Goal: Check status: Check status

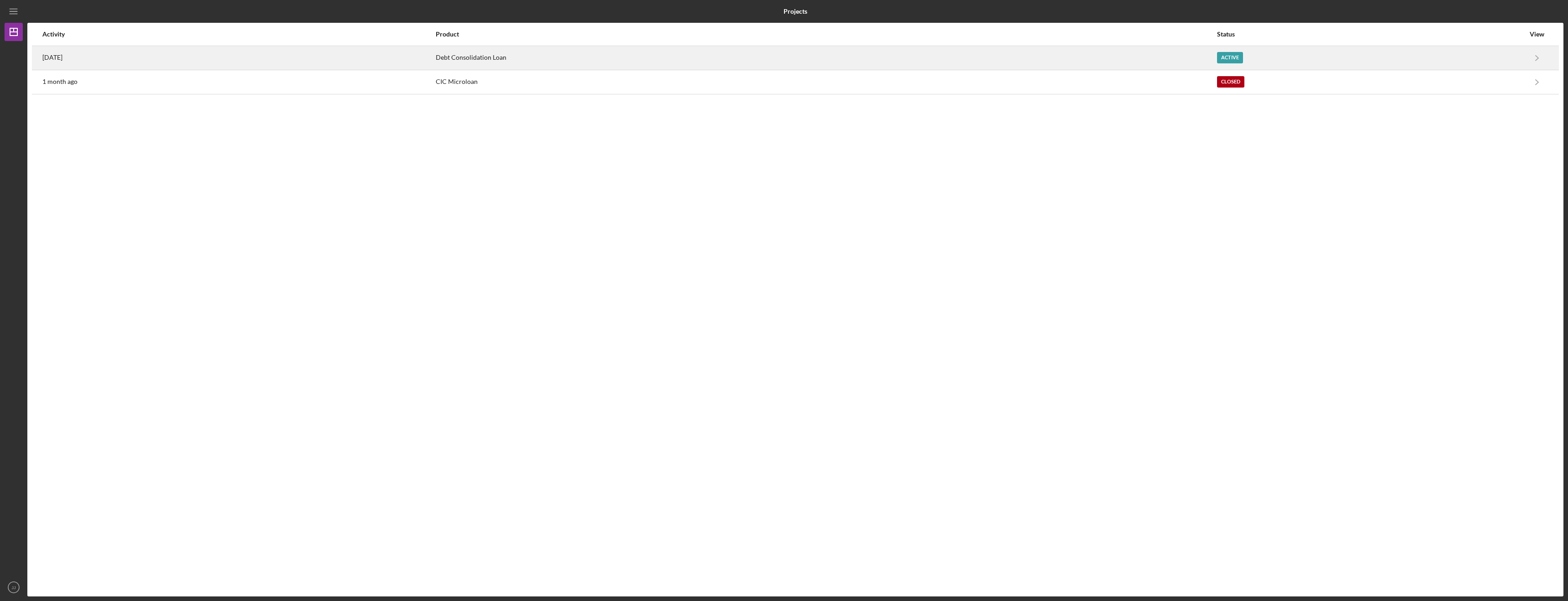
click at [496, 55] on div "Debt Consolidation Loan" at bounding box center [826, 58] width 780 height 23
